Goal: Find specific page/section: Locate a particular part of the current website

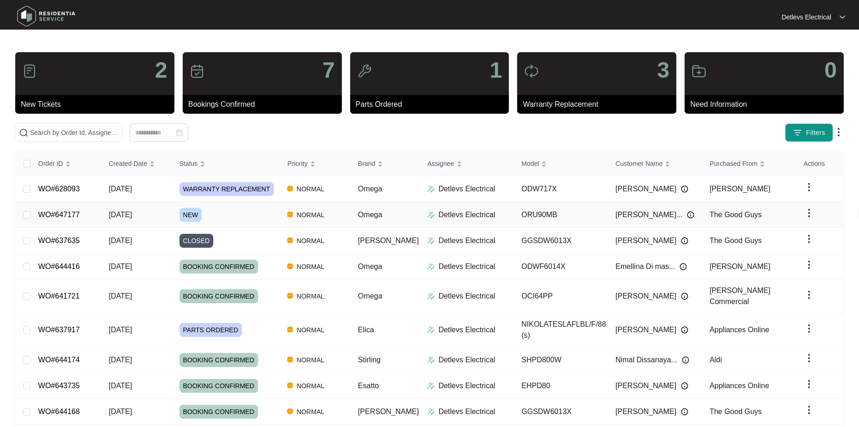
click at [253, 211] on div "NEW" at bounding box center [229, 215] width 101 height 14
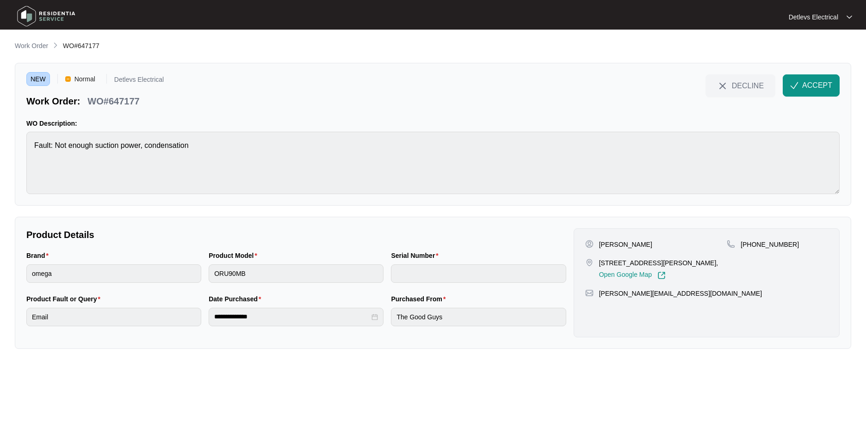
click at [635, 245] on p "Maria Dojcinoska" at bounding box center [625, 244] width 53 height 9
copy p "Dojcinoska"
drag, startPoint x: 783, startPoint y: 246, endPoint x: 752, endPoint y: 247, distance: 31.0
click at [752, 247] on p "+61404363051" at bounding box center [770, 244] width 58 height 9
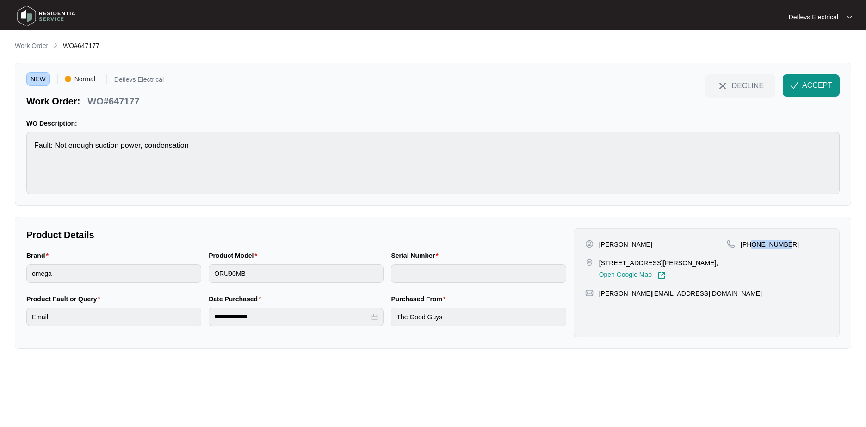
copy p "404363051"
drag, startPoint x: 692, startPoint y: 292, endPoint x: 598, endPoint y: 297, distance: 94.9
click at [598, 297] on div "isabella_peden@hotmail.com" at bounding box center [706, 293] width 243 height 9
copy p "isabella_peden@hotmail.com"
click at [123, 99] on p "WO#647177" at bounding box center [113, 101] width 52 height 13
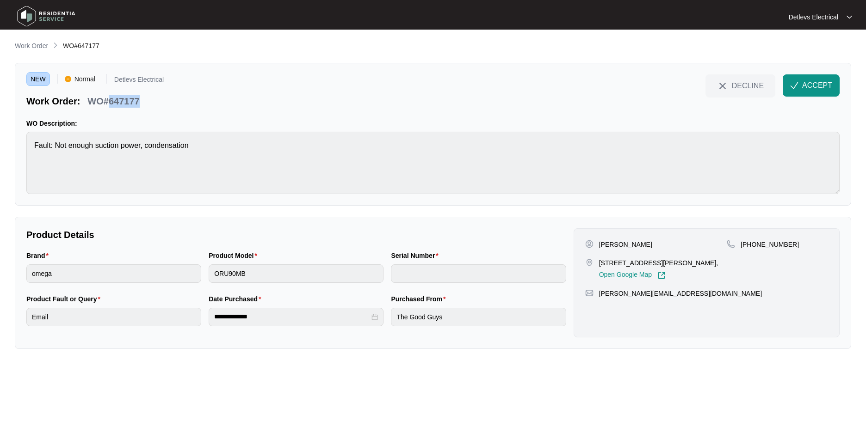
click at [123, 99] on p "WO#647177" at bounding box center [113, 101] width 52 height 13
copy p "647177"
click at [197, 282] on div "Brand omega Product Model ORU90MB Serial Number" at bounding box center [296, 272] width 547 height 43
click at [809, 107] on div "DECLINE ACCEPT" at bounding box center [772, 90] width 134 height 33
click at [815, 93] on button "ACCEPT" at bounding box center [811, 85] width 57 height 22
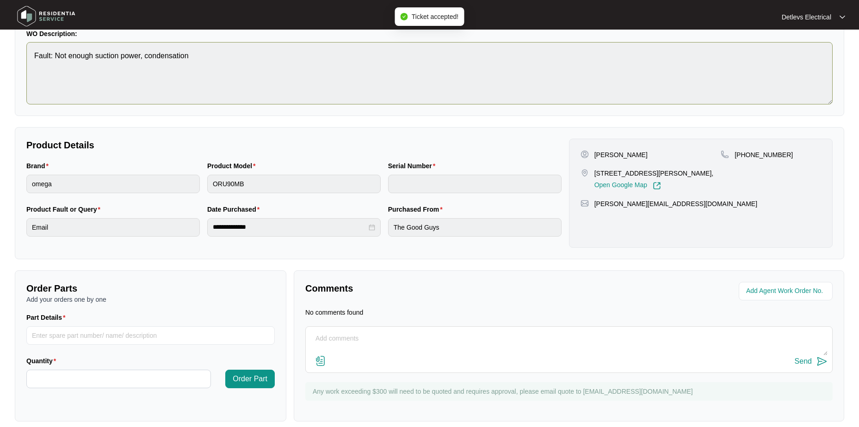
scroll to position [99, 0]
